Goal: Find specific page/section: Find specific page/section

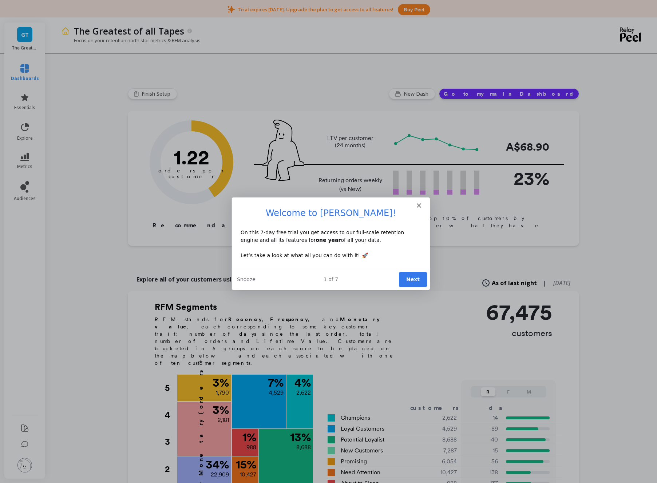
click at [412, 276] on button "Next" at bounding box center [412, 279] width 28 height 15
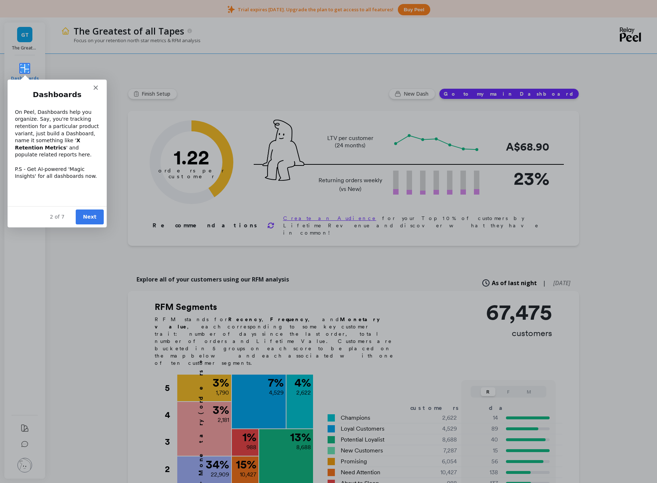
click at [88, 217] on button "Next" at bounding box center [89, 216] width 28 height 15
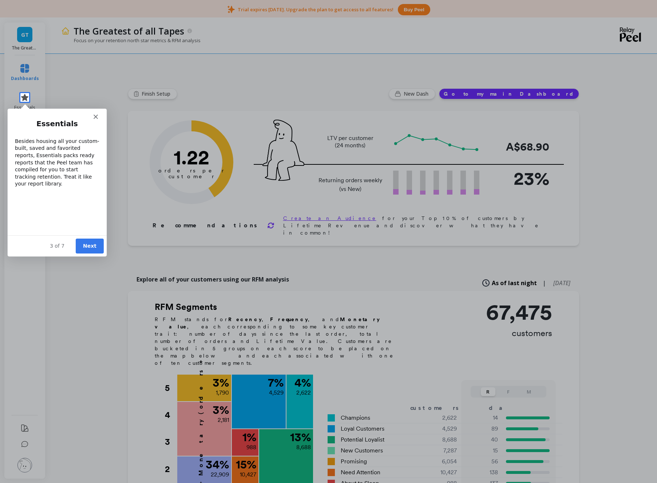
click at [87, 247] on button "Next" at bounding box center [89, 245] width 28 height 15
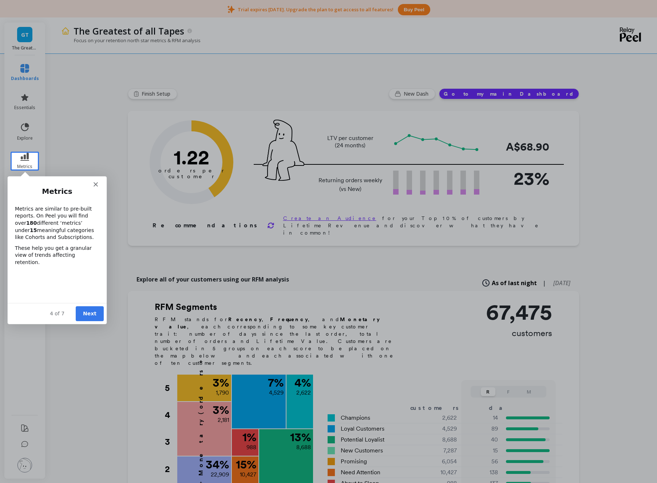
click at [90, 312] on button "Next" at bounding box center [89, 313] width 28 height 15
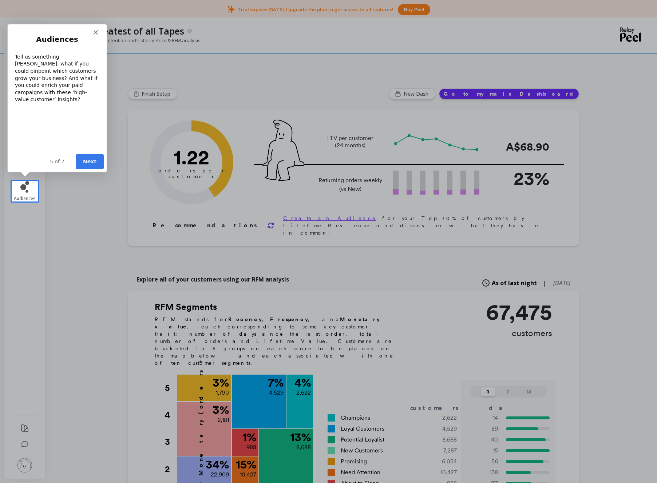
click at [87, 158] on button "Next" at bounding box center [89, 161] width 28 height 15
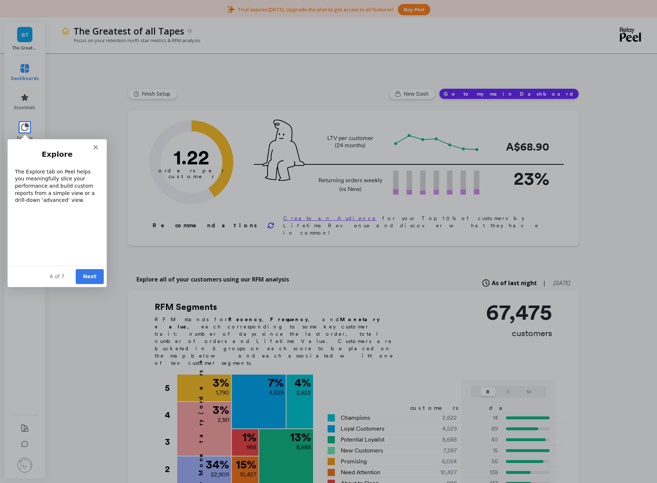
click at [86, 280] on button "Next" at bounding box center [89, 276] width 28 height 15
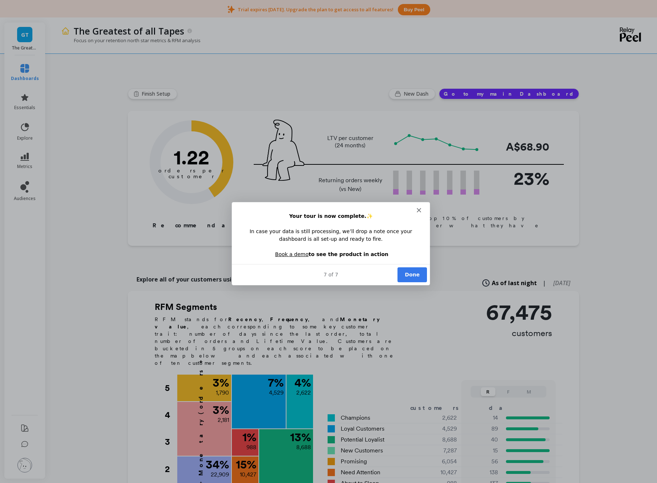
click at [417, 277] on button "Done" at bounding box center [411, 274] width 29 height 15
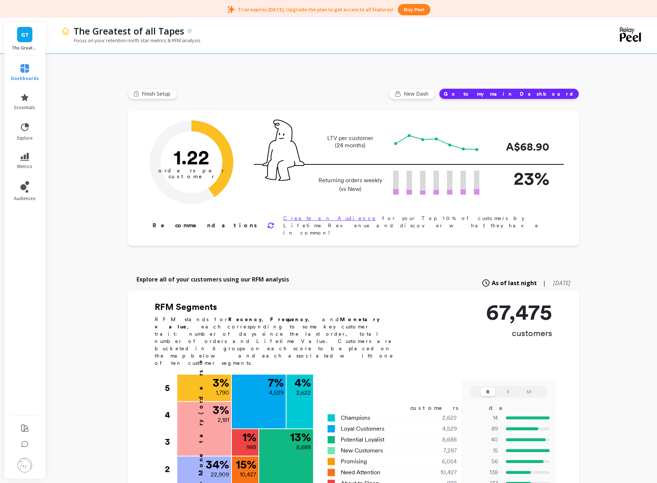
click at [97, 219] on div "The Greatest of all Tapes Focus on your retention north star metrics & RFM anal…" at bounding box center [352, 424] width 607 height 811
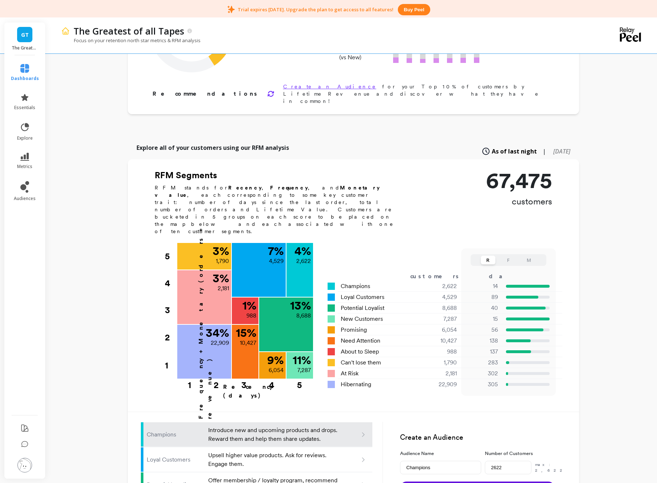
scroll to position [158, 0]
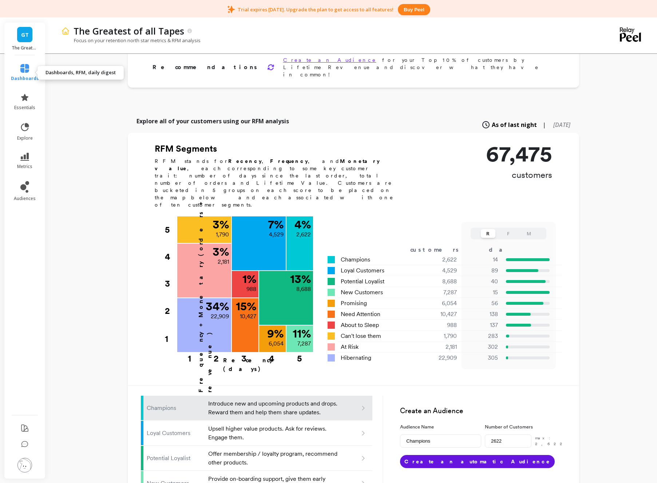
click at [29, 71] on icon at bounding box center [24, 68] width 9 height 9
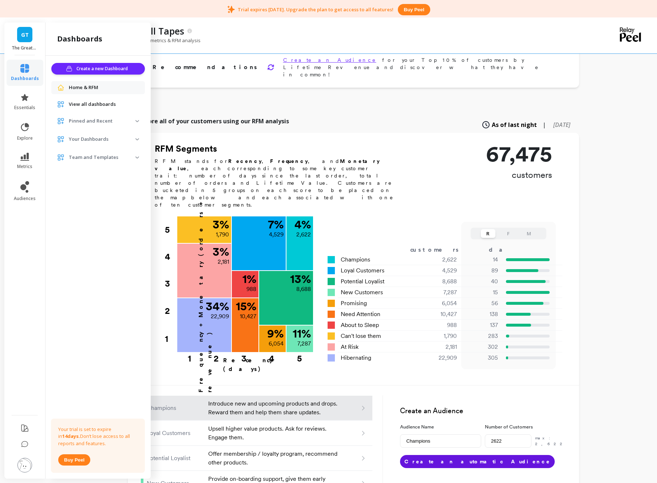
scroll to position [159, 0]
click at [95, 104] on span "View all dashboards" at bounding box center [92, 104] width 47 height 7
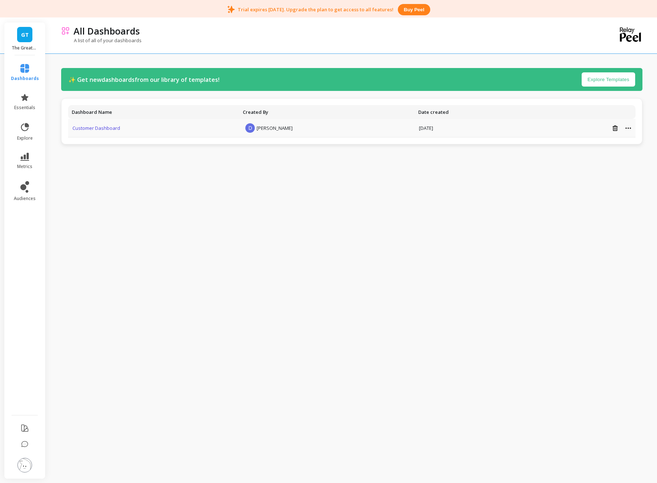
click at [100, 127] on link "Customer Dashboard" at bounding box center [96, 128] width 48 height 7
